Goal: Use online tool/utility: Utilize a website feature to perform a specific function

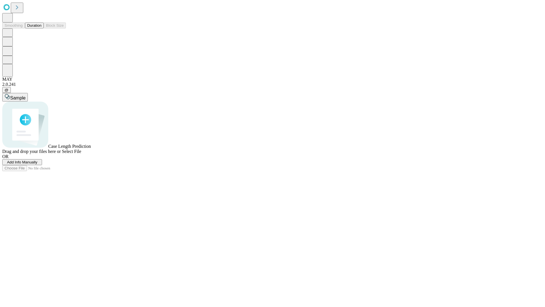
click at [81, 154] on span "Select File" at bounding box center [71, 151] width 19 height 5
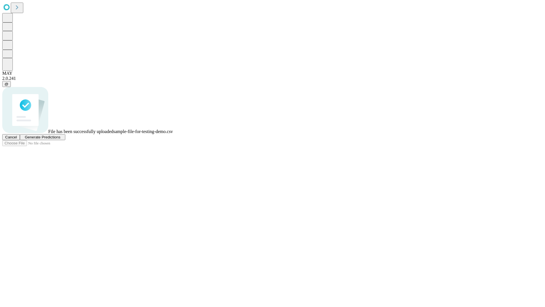
click at [60, 139] on span "Generate Predictions" at bounding box center [42, 137] width 35 height 4
